Goal: Task Accomplishment & Management: Manage account settings

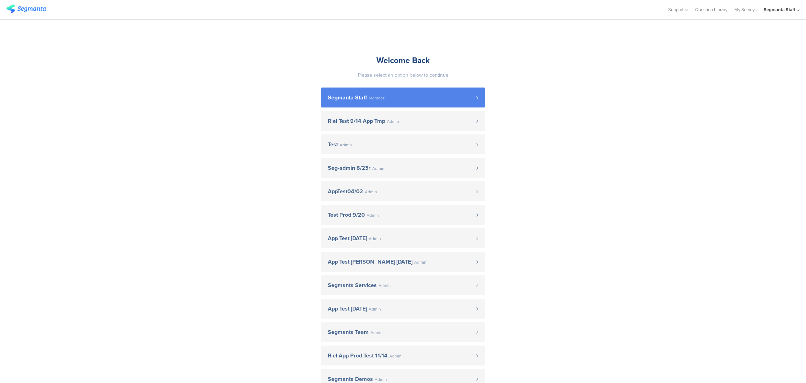
click at [373, 96] on span "Member" at bounding box center [377, 98] width 16 height 4
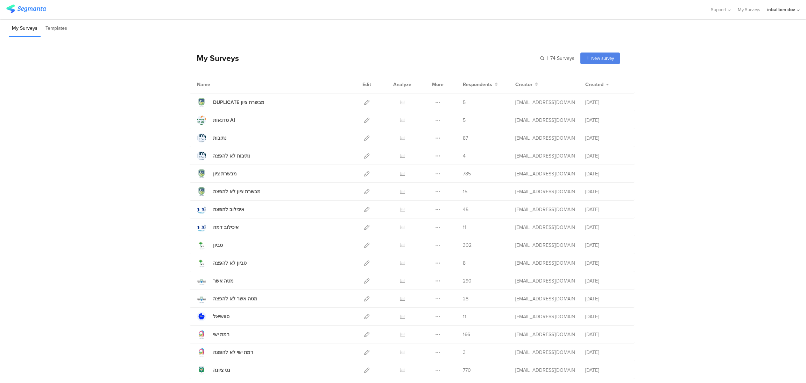
click at [793, 9] on div "inbal ben dov" at bounding box center [781, 9] width 28 height 7
click at [796, 44] on link at bounding box center [794, 45] width 6 height 10
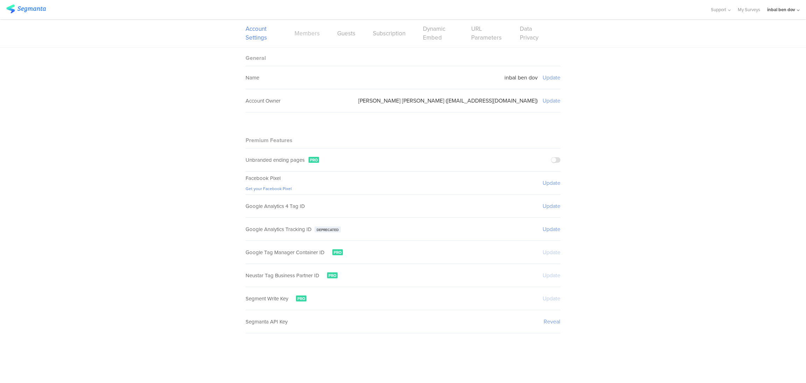
click at [316, 35] on link "Members" at bounding box center [307, 33] width 25 height 9
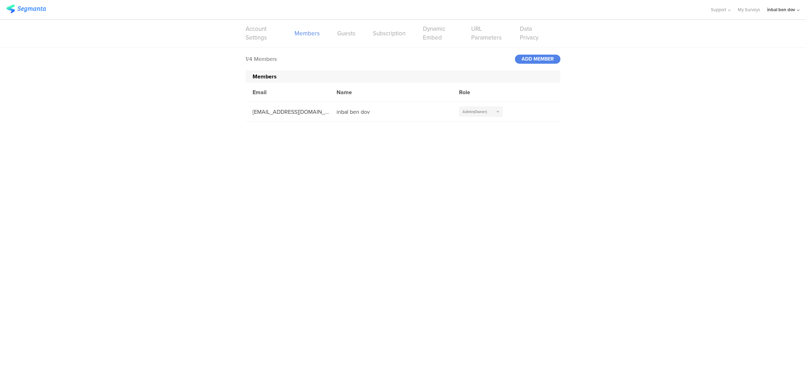
click at [352, 36] on link "Guests" at bounding box center [346, 33] width 18 height 9
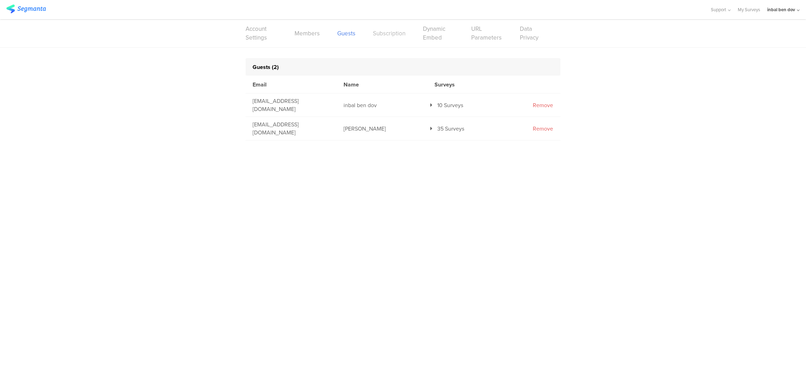
click at [387, 34] on link "Subscription" at bounding box center [389, 33] width 33 height 9
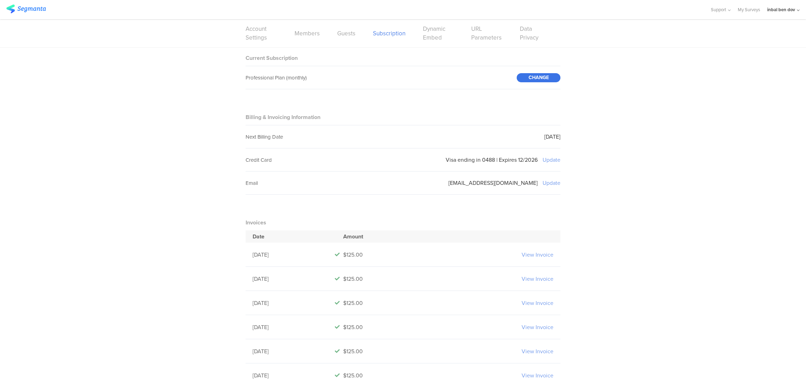
click at [539, 76] on div "CHANGE" at bounding box center [539, 77] width 44 height 9
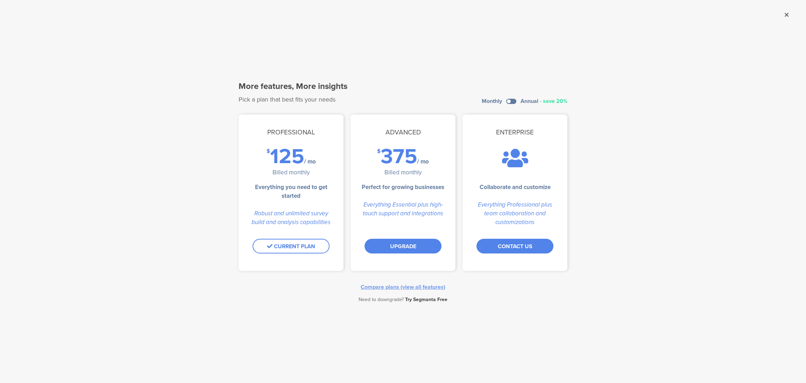
click at [429, 298] on span "Try Segmanta Free" at bounding box center [426, 299] width 42 height 7
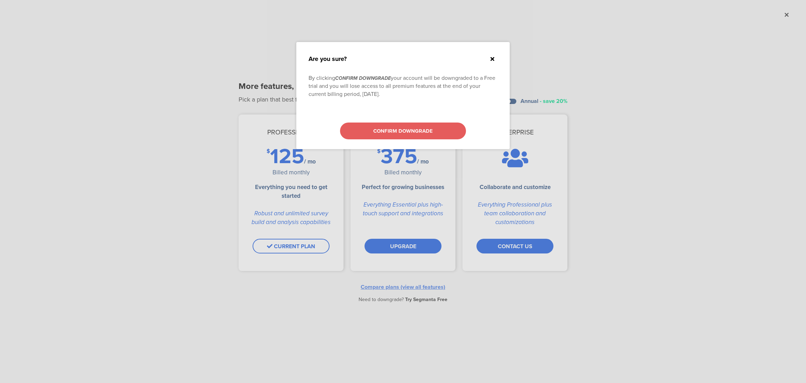
click at [77, 77] on div at bounding box center [403, 191] width 806 height 383
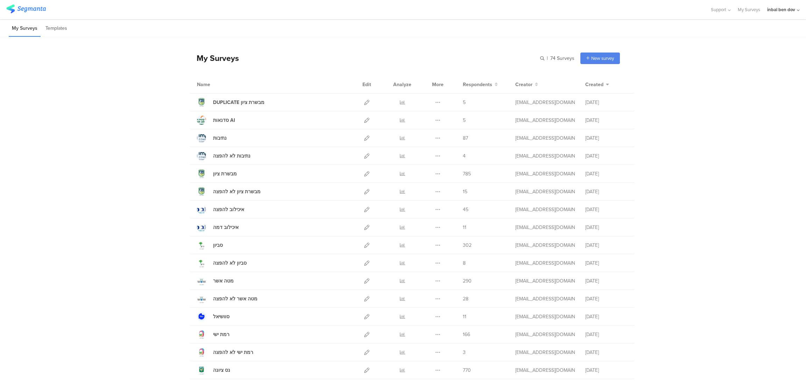
click at [791, 12] on div "inbal ben dov" at bounding box center [781, 9] width 28 height 7
click at [793, 45] on icon at bounding box center [794, 46] width 4 height 4
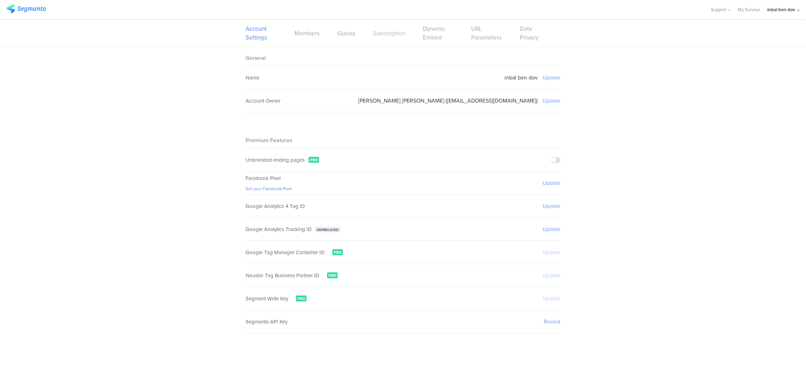
click at [389, 32] on link "Subscription" at bounding box center [389, 33] width 33 height 9
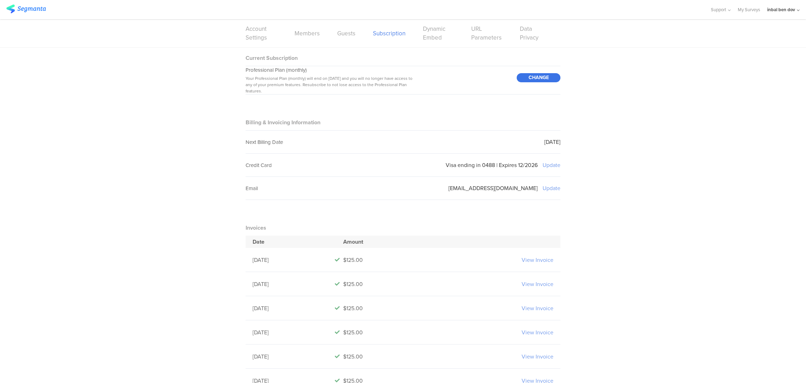
click at [524, 80] on div "CHANGE" at bounding box center [539, 77] width 44 height 9
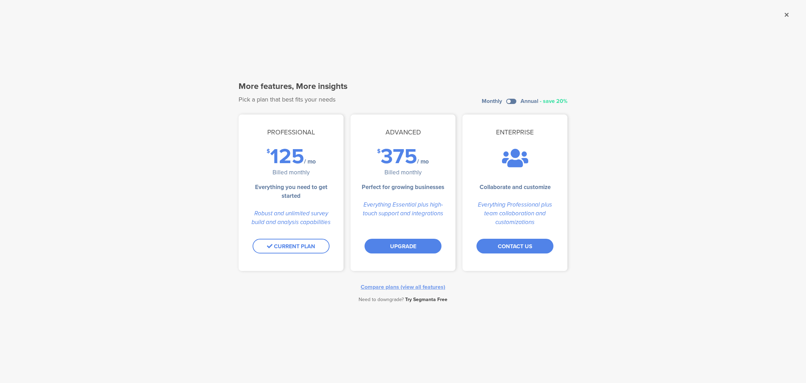
click at [436, 299] on span "Try Segmanta Free" at bounding box center [426, 299] width 42 height 7
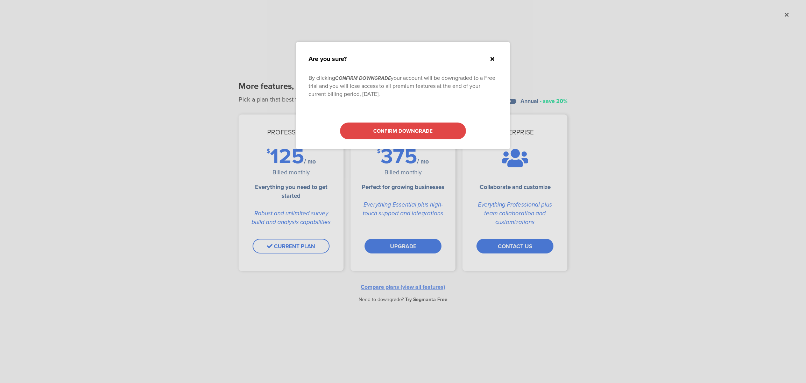
click at [423, 135] on div "CONFIRM DOWNGRADE" at bounding box center [403, 130] width 126 height 17
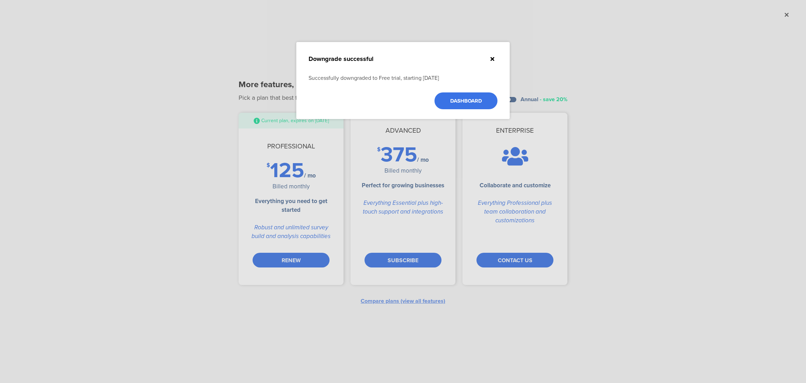
click at [473, 99] on link "DASHBOARD" at bounding box center [466, 100] width 63 height 17
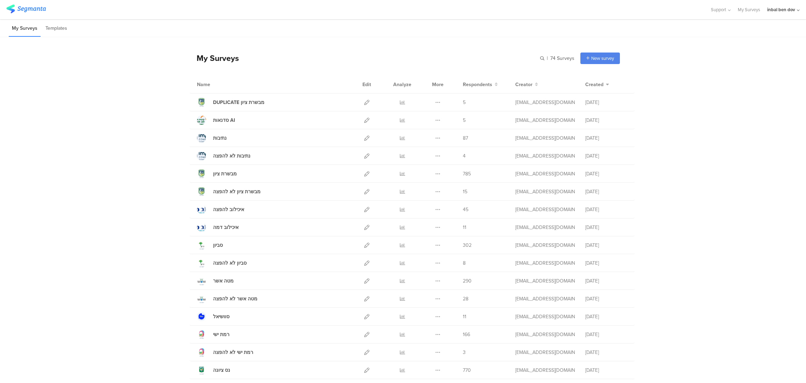
click at [780, 12] on div "inbal ben dov" at bounding box center [781, 9] width 28 height 7
click at [795, 45] on icon at bounding box center [794, 46] width 4 height 4
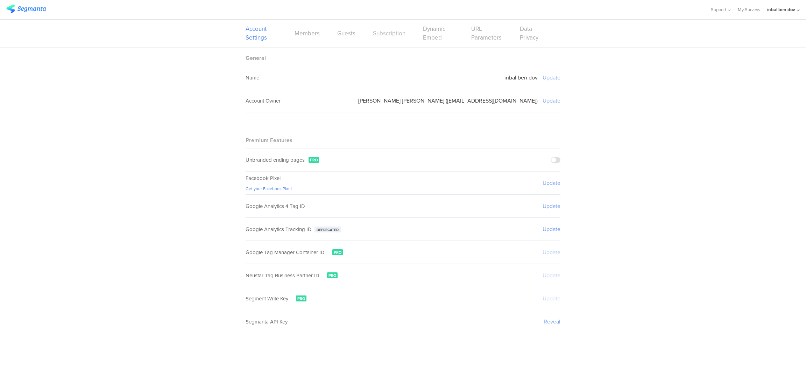
click at [386, 35] on link "Subscription" at bounding box center [389, 33] width 33 height 9
